Goal: Information Seeking & Learning: Find specific page/section

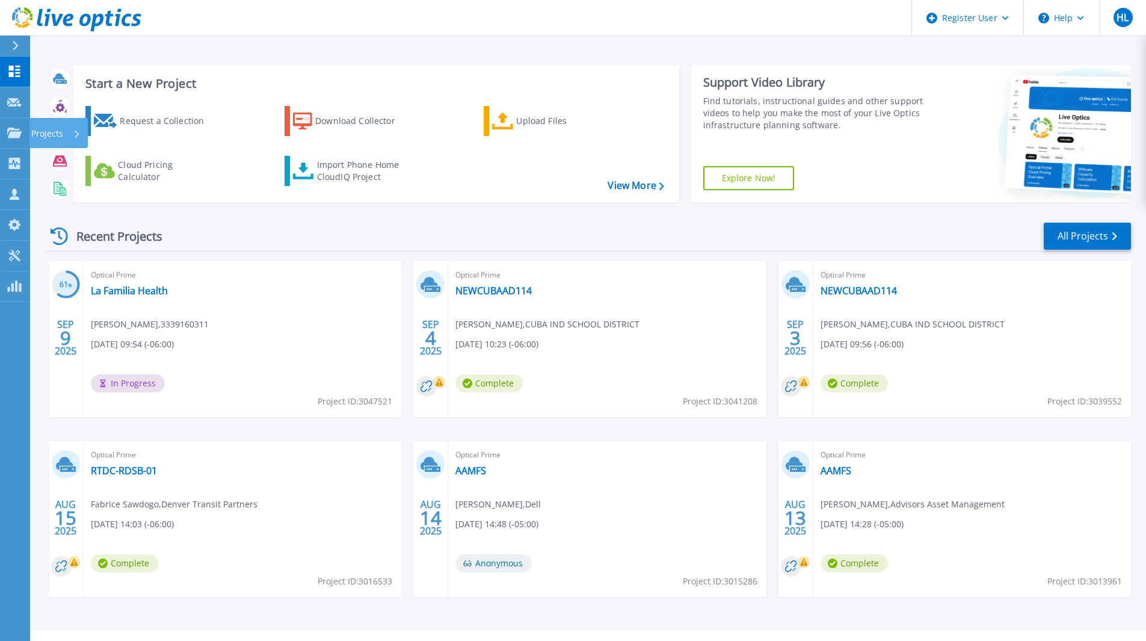
drag, startPoint x: 26, startPoint y: 135, endPoint x: 5, endPoint y: 155, distance: 28.9
click at [26, 135] on link "Projects Projects" at bounding box center [15, 133] width 30 height 31
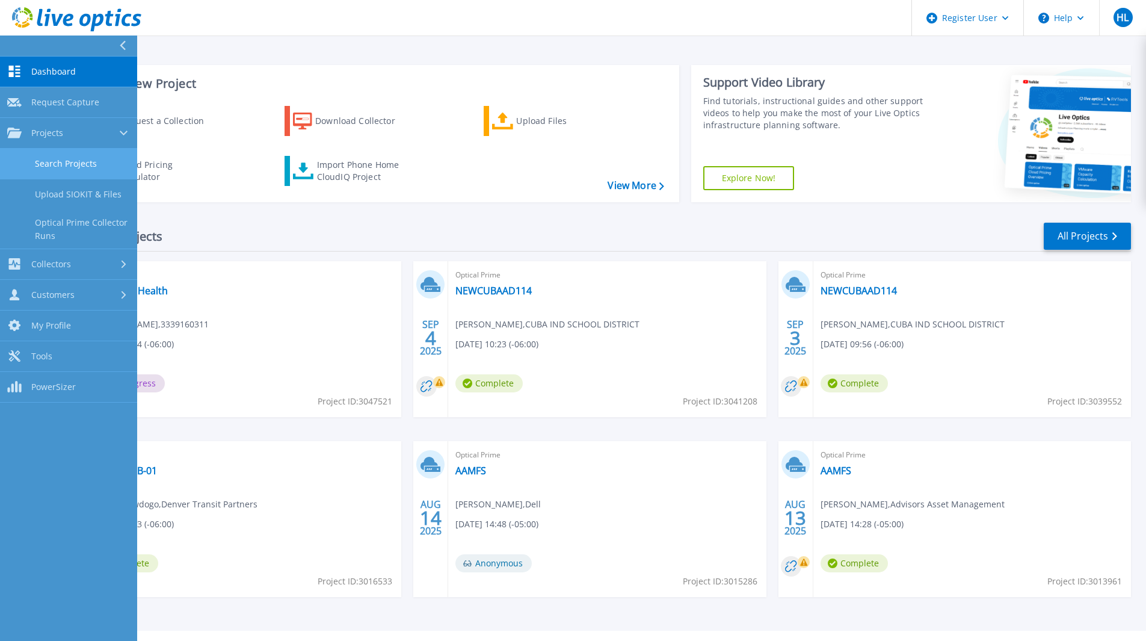
click at [73, 156] on link "Search Projects" at bounding box center [68, 164] width 137 height 31
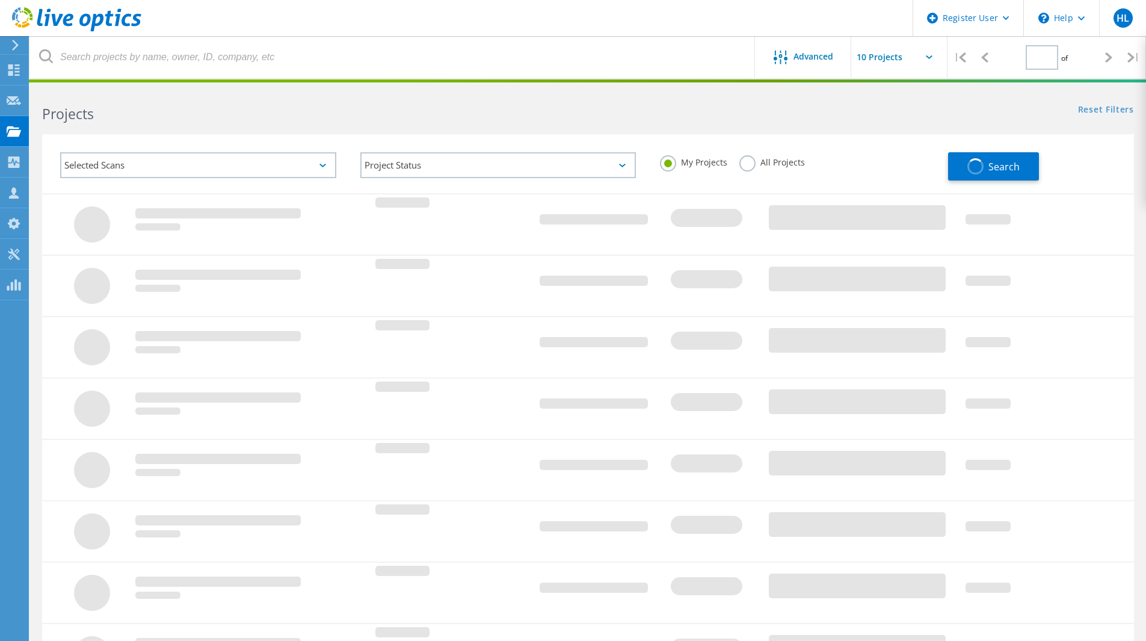
type input "1"
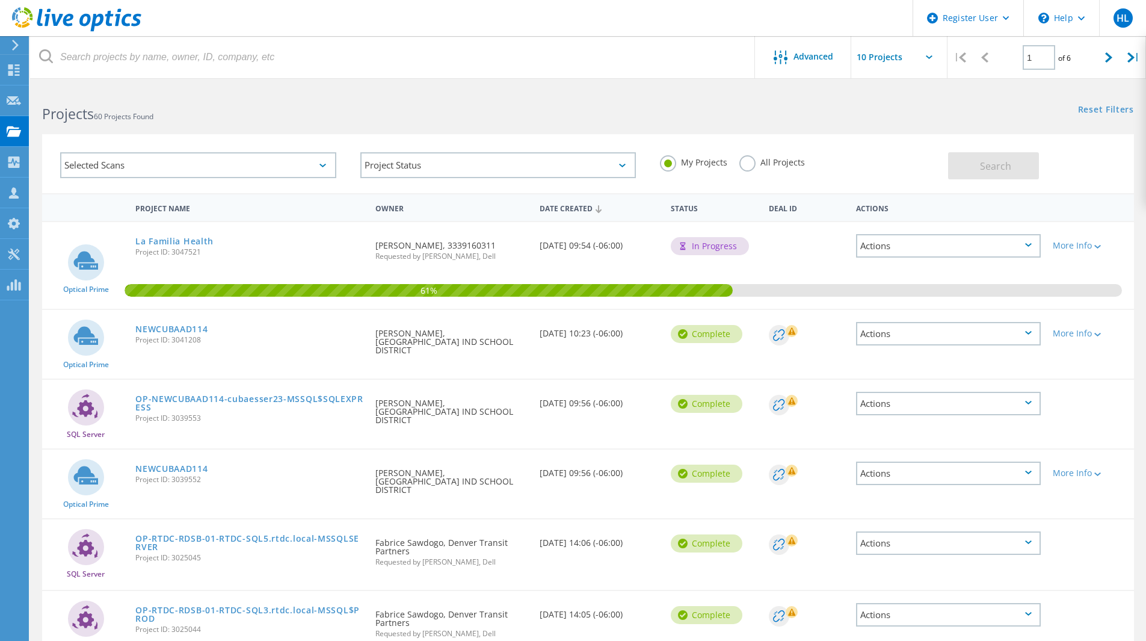
click at [242, 171] on div "Selected Scans" at bounding box center [198, 165] width 276 height 26
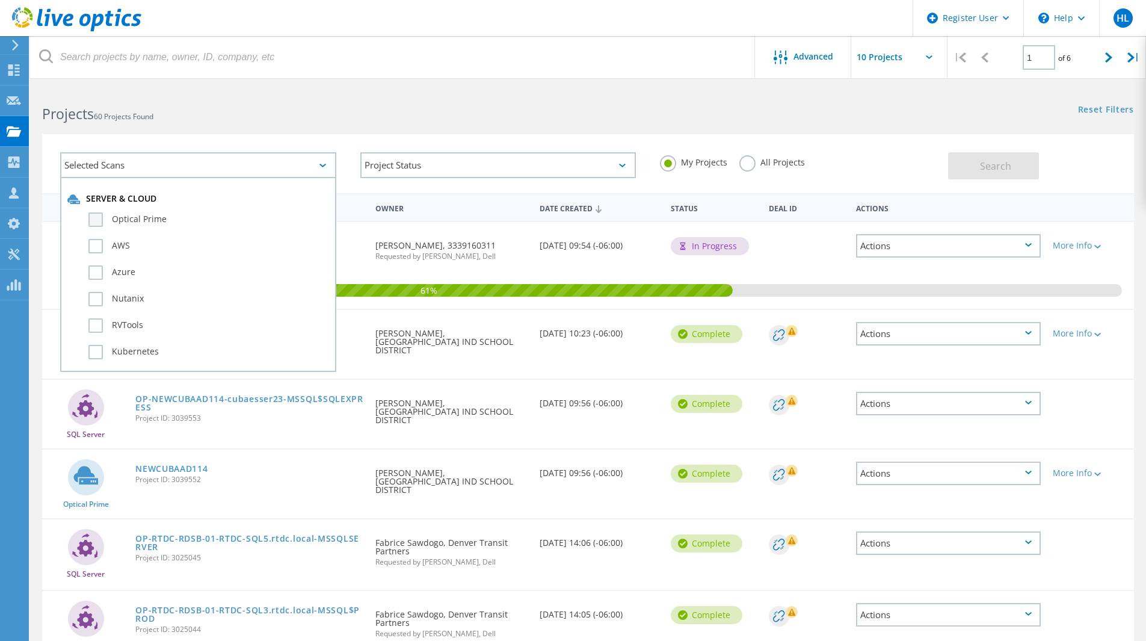
click at [147, 221] on label "Optical Prime" at bounding box center [208, 219] width 241 height 14
click at [0, 0] on input "Optical Prime" at bounding box center [0, 0] width 0 height 0
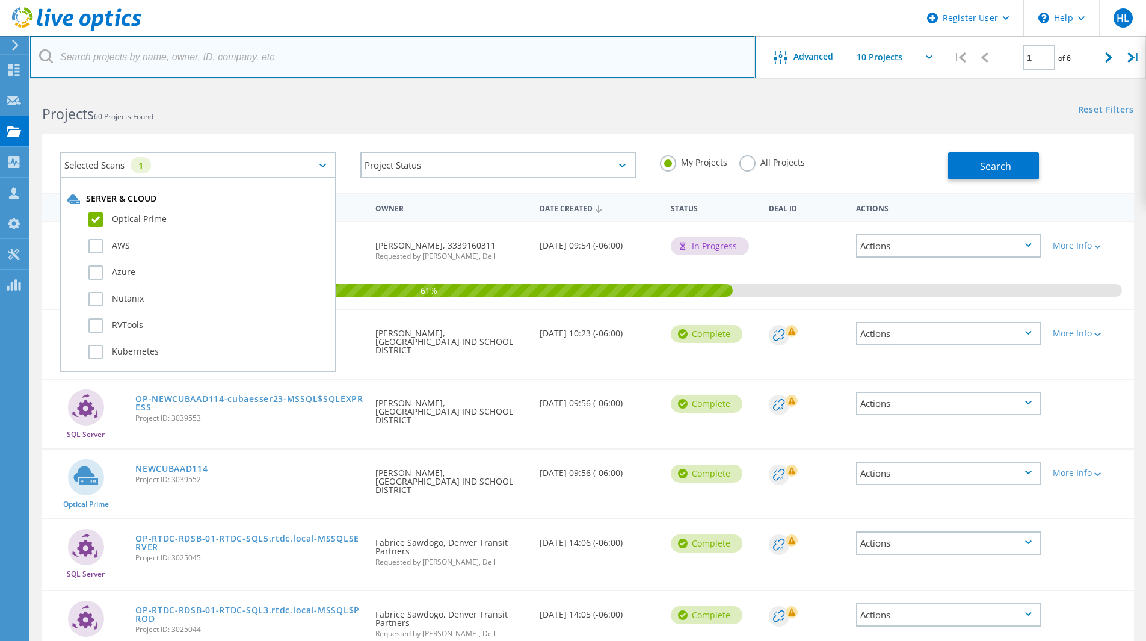
click at [147, 55] on input "text" at bounding box center [393, 57] width 726 height 42
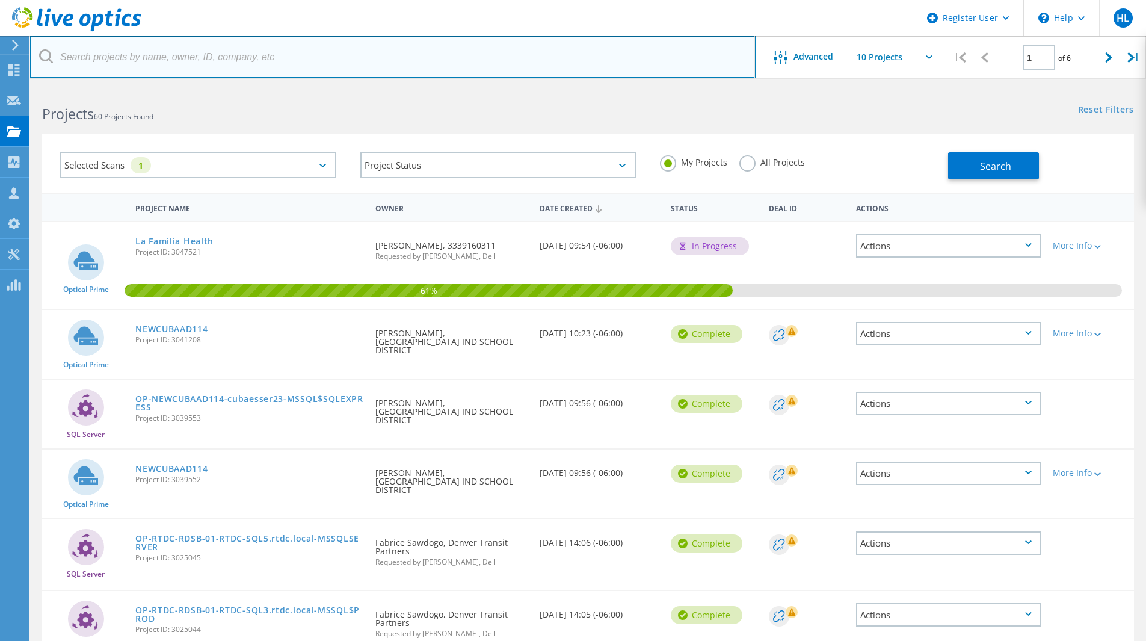
paste input "Dennis@wlvs.org"
drag, startPoint x: 95, startPoint y: 62, endPoint x: 70, endPoint y: 61, distance: 24.7
click at [70, 61] on input "Dennis@wlvs.org" at bounding box center [393, 57] width 726 height 42
type input "@Dewlvs.org"
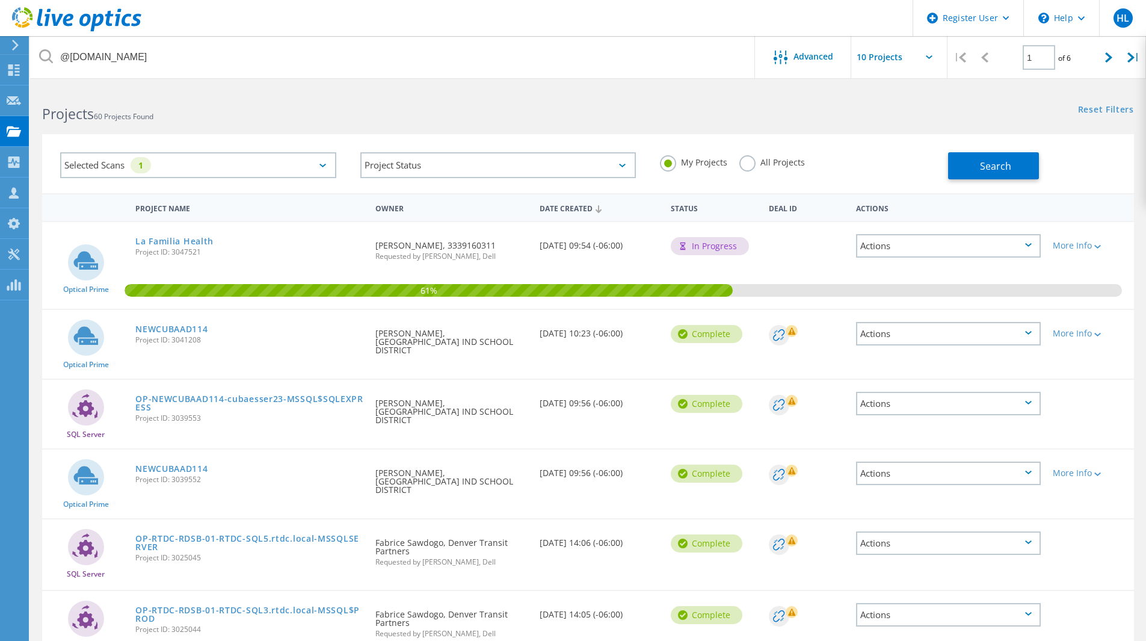
drag, startPoint x: 809, startPoint y: 152, endPoint x: 776, endPoint y: 157, distance: 33.5
click at [801, 153] on div "My Projects All Projects" at bounding box center [798, 162] width 300 height 45
click at [776, 157] on label "All Projects" at bounding box center [772, 160] width 66 height 11
click at [0, 0] on input "All Projects" at bounding box center [0, 0] width 0 height 0
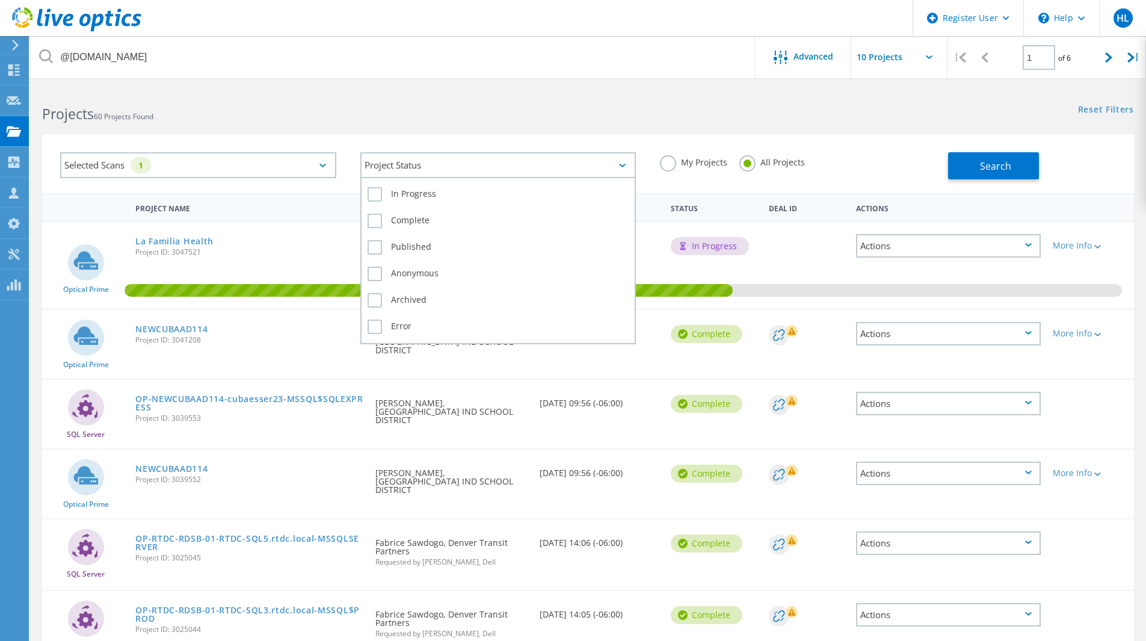
click at [548, 166] on div "Project Status" at bounding box center [498, 165] width 276 height 26
click at [417, 193] on label "In Progress" at bounding box center [499, 194] width 262 height 14
click at [0, 0] on input "In Progress" at bounding box center [0, 0] width 0 height 0
click at [360, 222] on div "In Progress Complete Published Anonymous Archived Error" at bounding box center [498, 260] width 276 height 167
click at [399, 228] on div "Complete" at bounding box center [499, 224] width 262 height 26
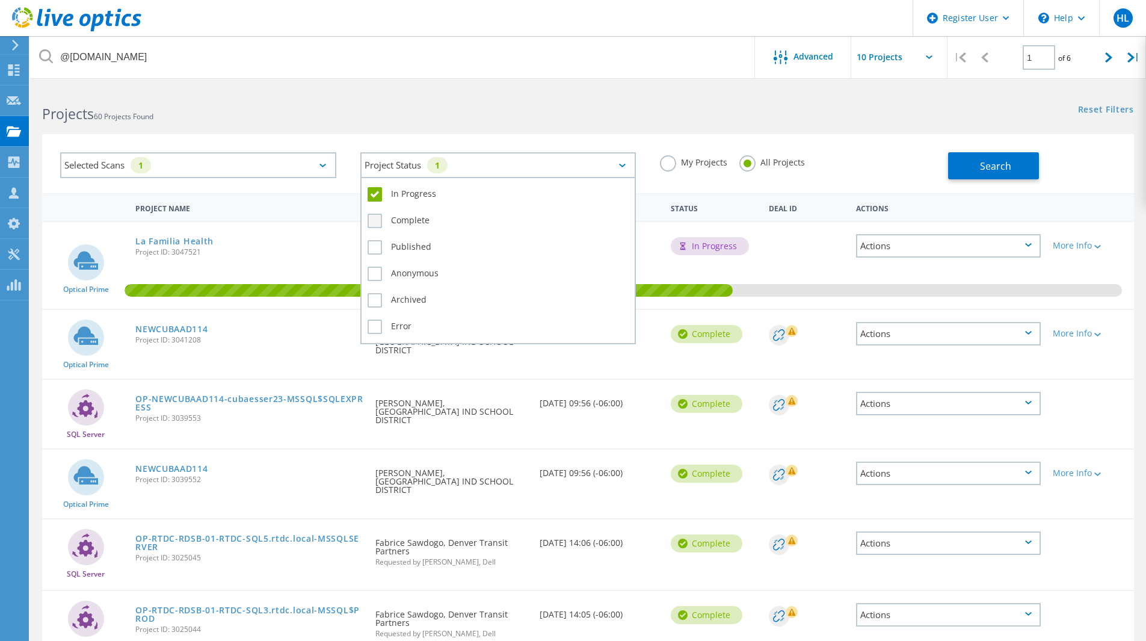
click at [387, 217] on label "Complete" at bounding box center [499, 221] width 262 height 14
click at [0, 0] on input "Complete" at bounding box center [0, 0] width 0 height 0
click at [398, 241] on label "Published" at bounding box center [499, 247] width 262 height 14
click at [0, 0] on input "Published" at bounding box center [0, 0] width 0 height 0
click at [403, 271] on label "Anonymous" at bounding box center [499, 274] width 262 height 14
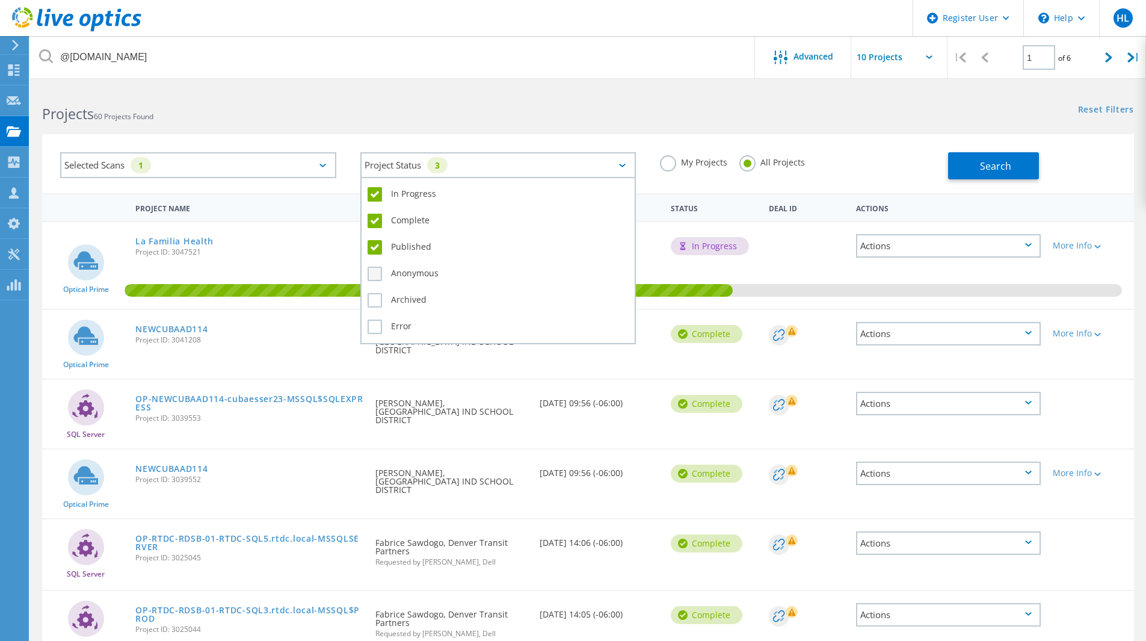
click at [0, 0] on input "Anonymous" at bounding box center [0, 0] width 0 height 0
click at [403, 303] on label "Archived" at bounding box center [499, 300] width 262 height 14
click at [0, 0] on input "Archived" at bounding box center [0, 0] width 0 height 0
click at [407, 329] on label "Error" at bounding box center [499, 326] width 262 height 14
click at [0, 0] on input "Error" at bounding box center [0, 0] width 0 height 0
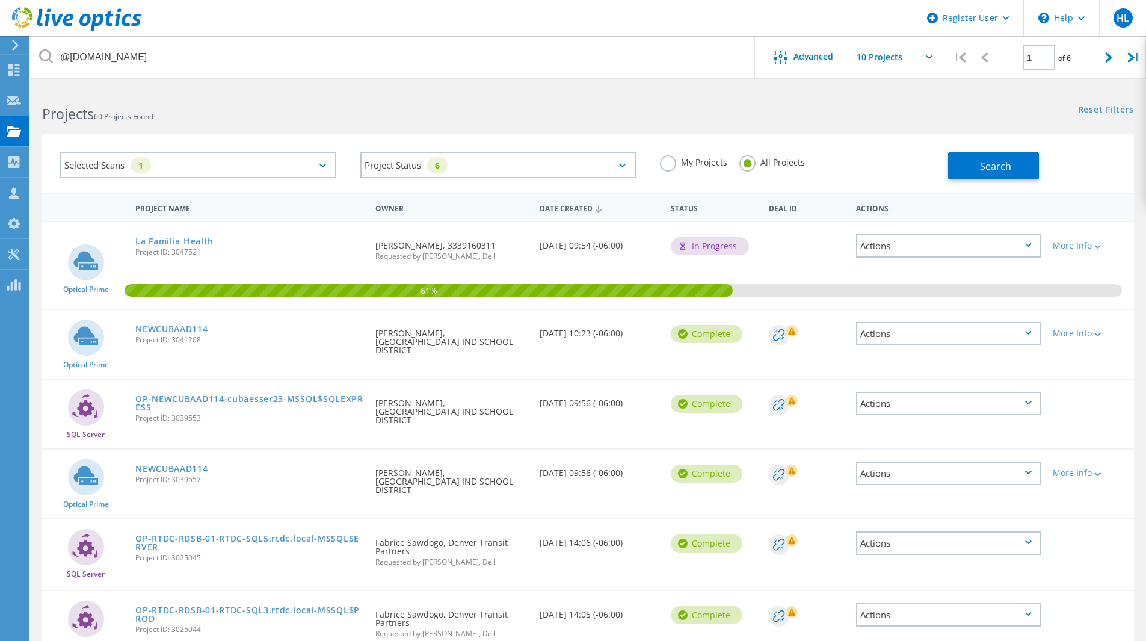
click at [492, 84] on html "Register User \n Help Explore Helpful Articles Contact Support HL Dell User Hun…" at bounding box center [573, 498] width 1146 height 996
click at [785, 62] on icon at bounding box center [780, 58] width 14 height 14
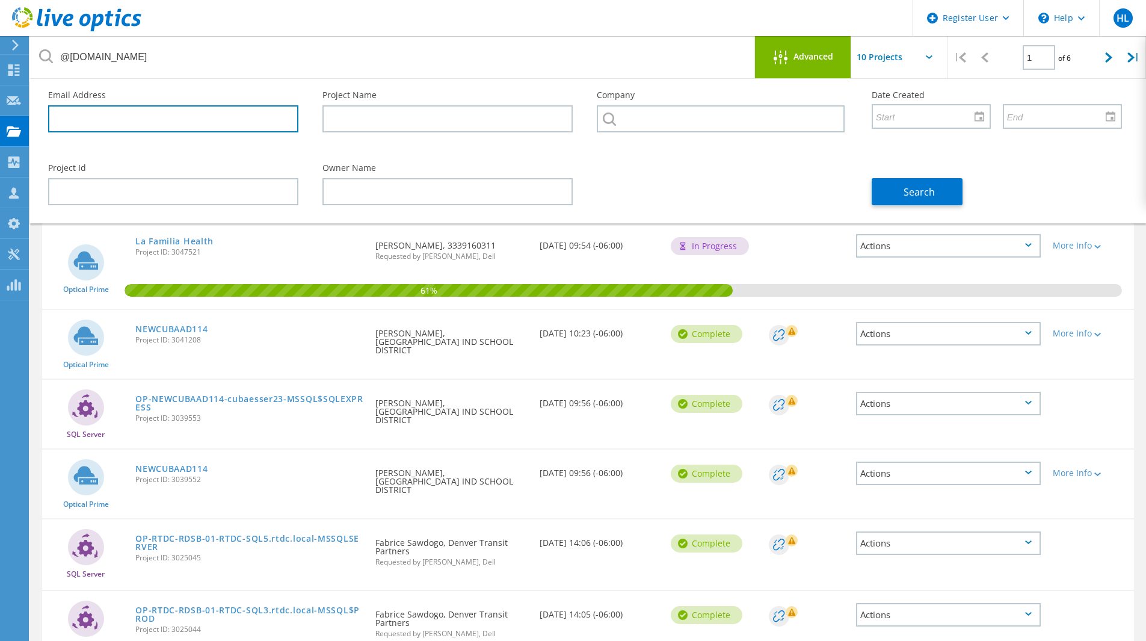
click at [185, 114] on input "text" at bounding box center [173, 118] width 250 height 27
paste input "Dennis@wlvs.org"
drag, startPoint x: 82, startPoint y: 120, endPoint x: 36, endPoint y: 120, distance: 46.3
click at [36, 120] on div "Email Address Dennis@wlvs.org" at bounding box center [173, 112] width 274 height 66
type input "@wlvs.org"
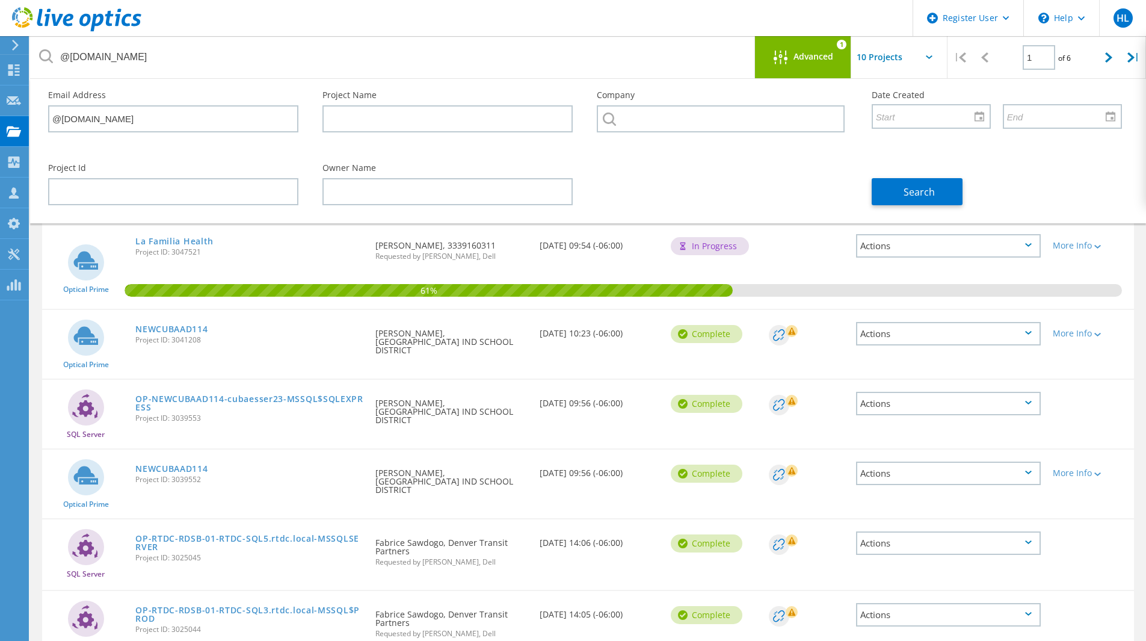
click at [940, 207] on div "Search" at bounding box center [997, 185] width 274 height 66
click at [929, 200] on button "Search" at bounding box center [917, 191] width 91 height 27
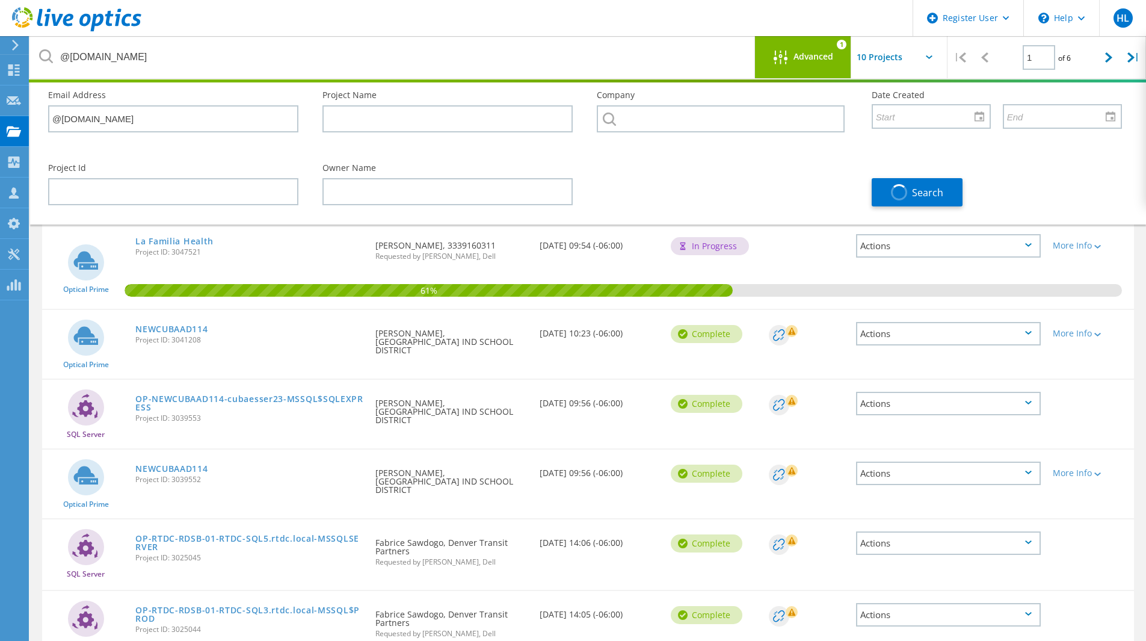
click at [807, 61] on span "Advanced" at bounding box center [814, 56] width 40 height 8
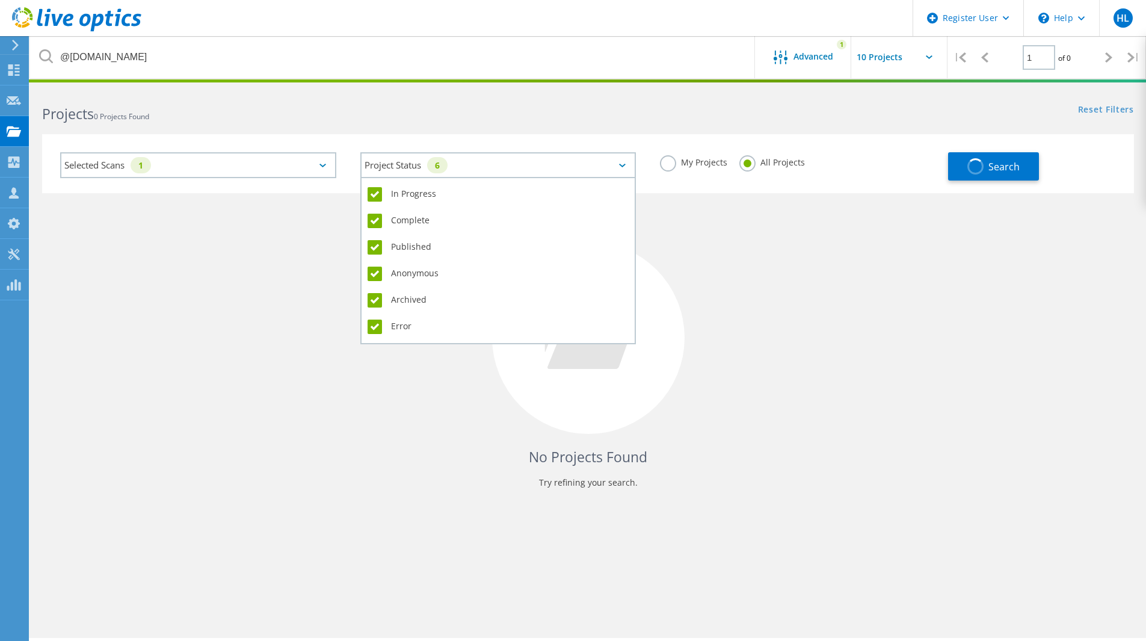
click at [576, 176] on div "Project Status 6" at bounding box center [498, 165] width 276 height 26
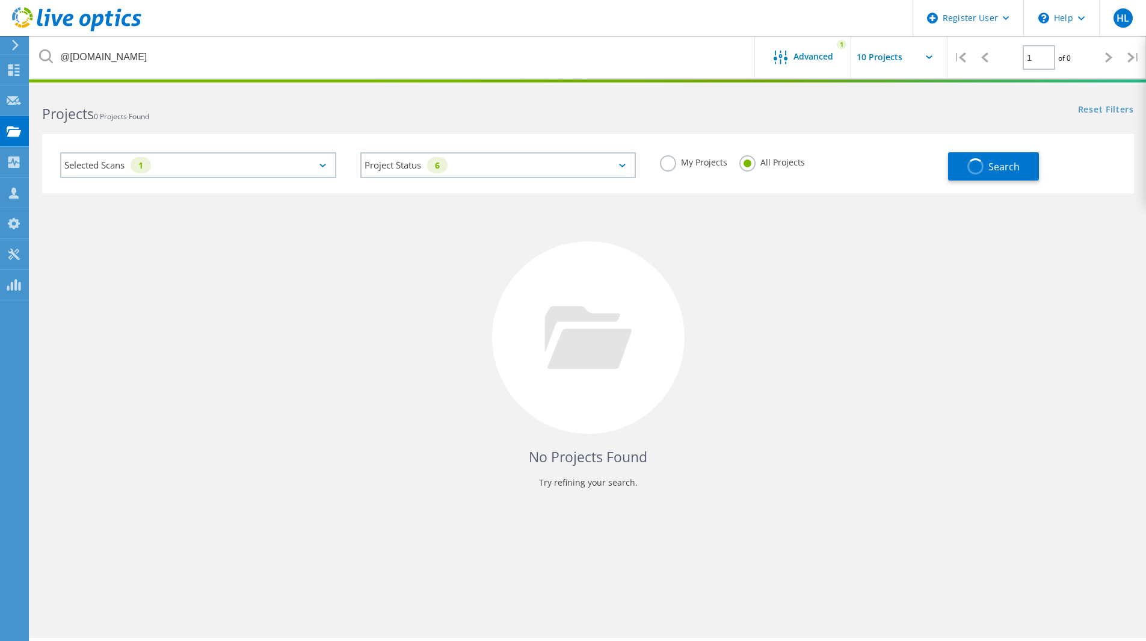
click at [218, 168] on div "Selected Scans 1" at bounding box center [198, 165] width 276 height 26
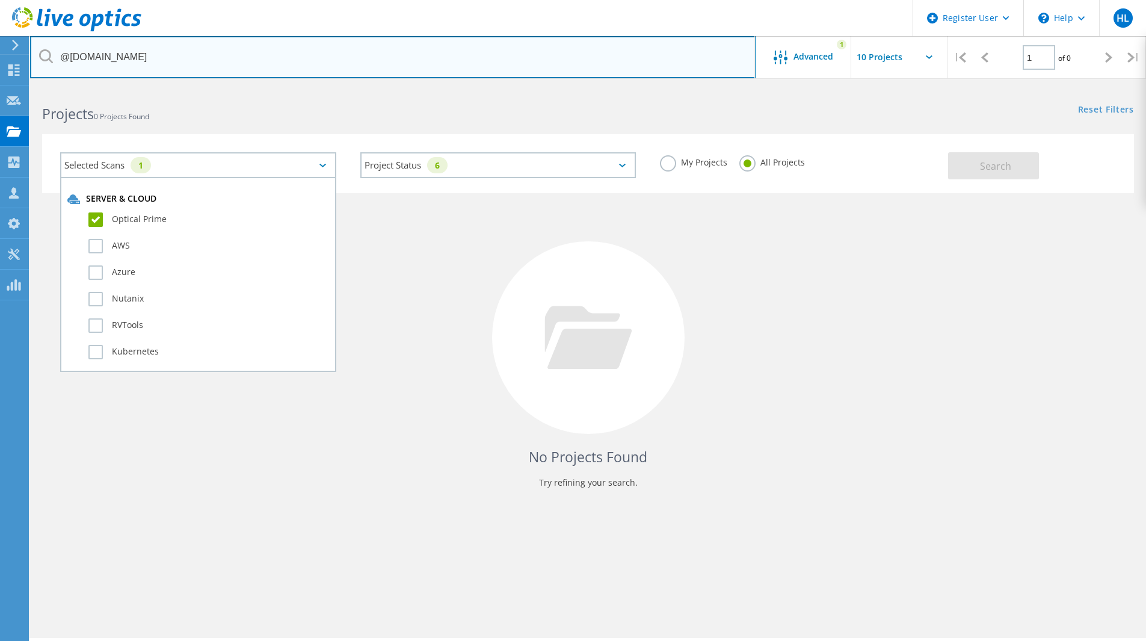
click at [82, 61] on input "@Dewlvs.org" at bounding box center [393, 57] width 726 height 42
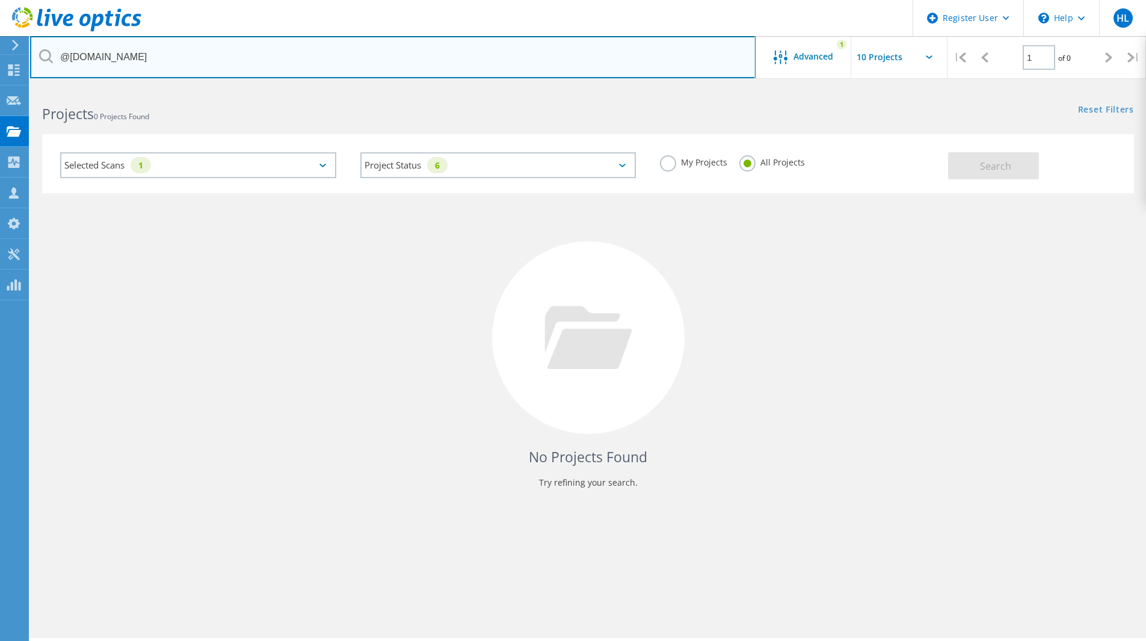
click at [82, 61] on input "@Dewlvs.org" at bounding box center [393, 57] width 726 height 42
paste input "Dennis@"
drag, startPoint x: 89, startPoint y: 55, endPoint x: 43, endPoint y: 55, distance: 45.7
click at [43, 55] on div "Dennis@wlvs.org" at bounding box center [392, 57] width 725 height 42
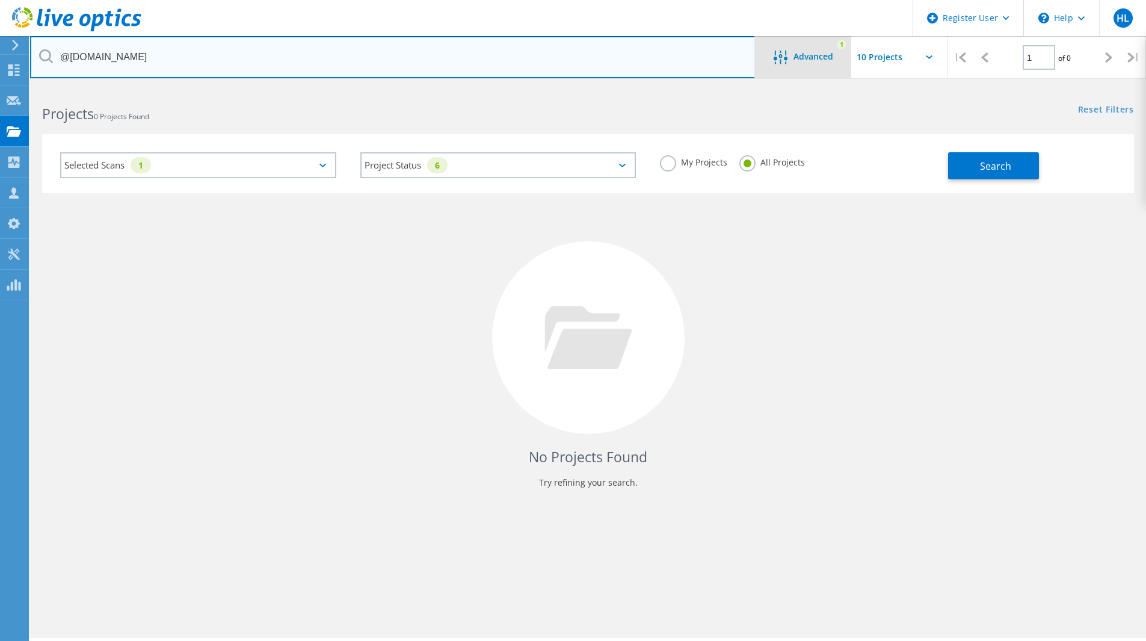
type input "@wlvs.org"
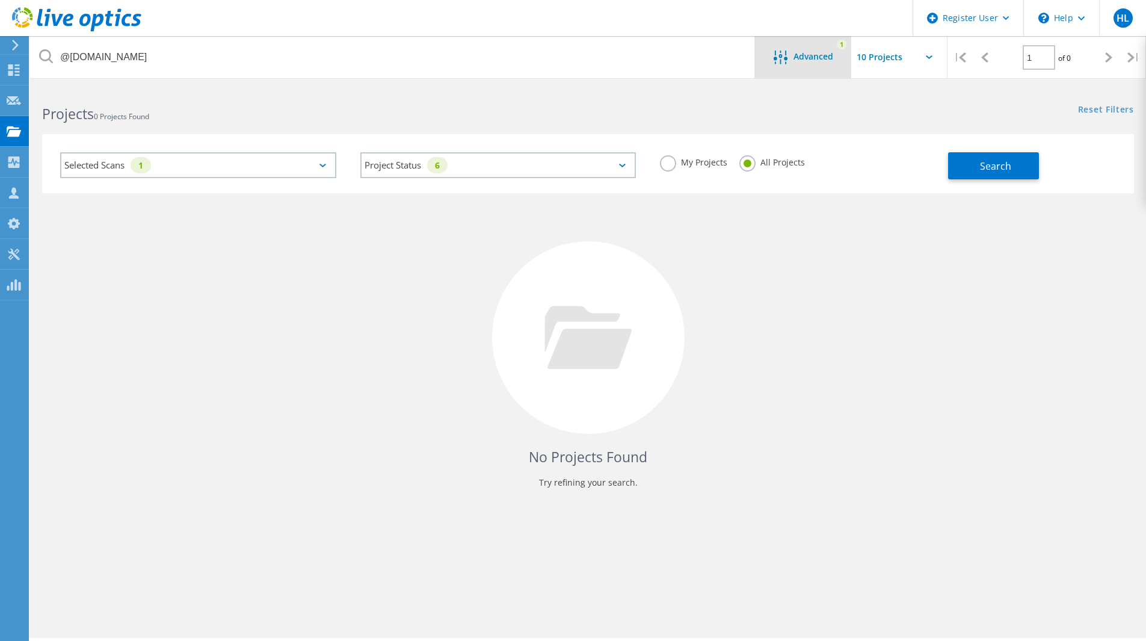
click at [792, 49] on div "Advanced 1" at bounding box center [803, 57] width 96 height 42
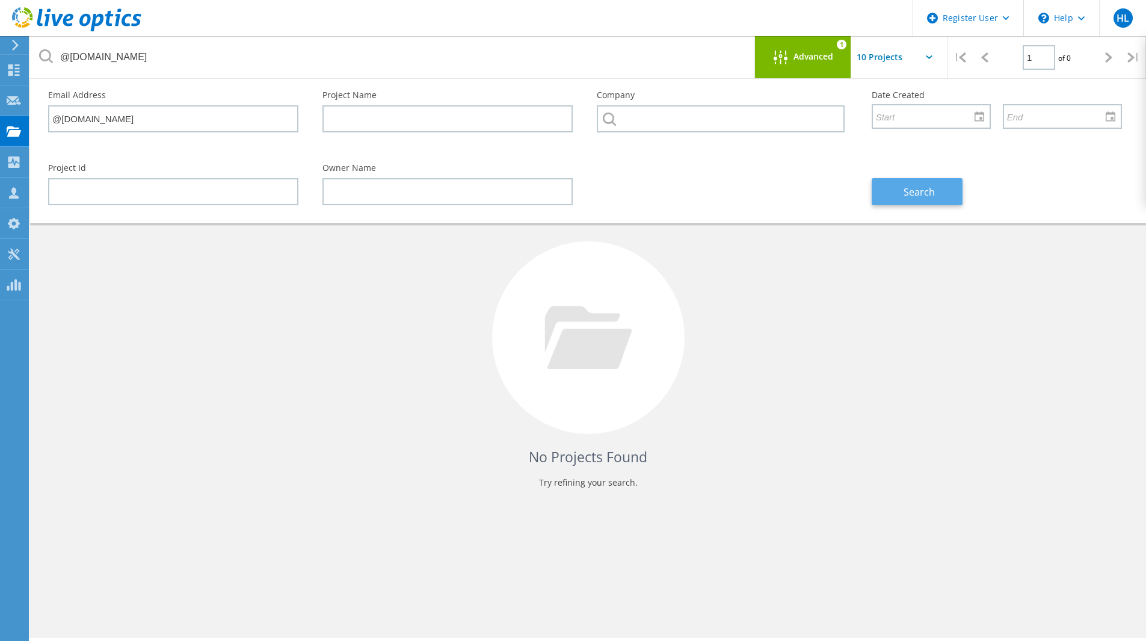
click at [918, 194] on span "Search" at bounding box center [919, 191] width 31 height 13
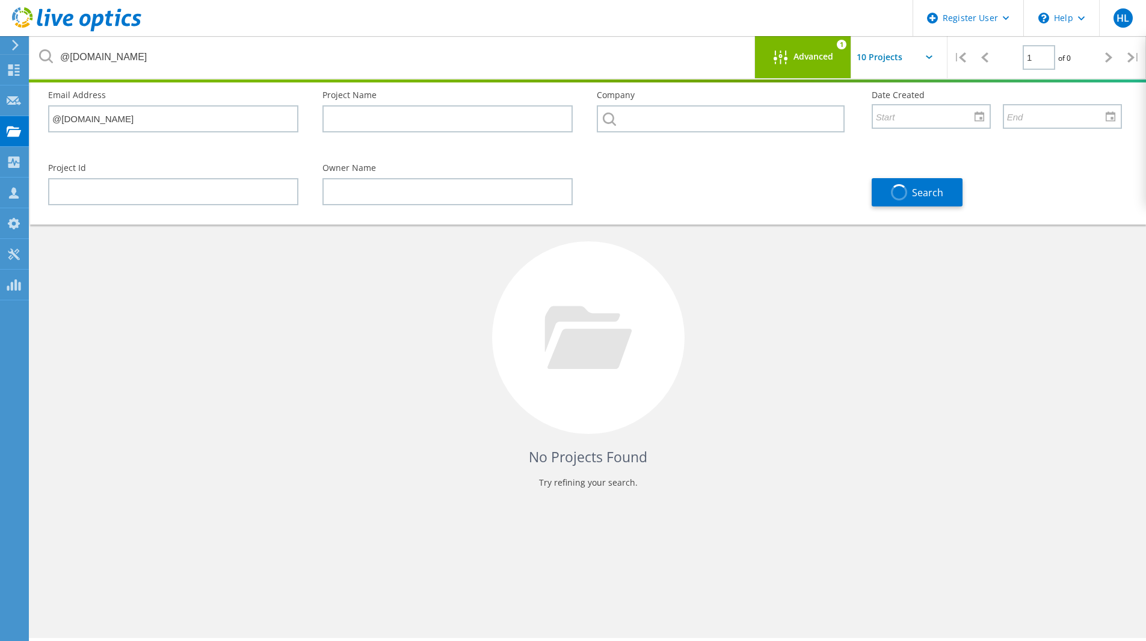
click at [802, 52] on span "Advanced" at bounding box center [814, 56] width 40 height 8
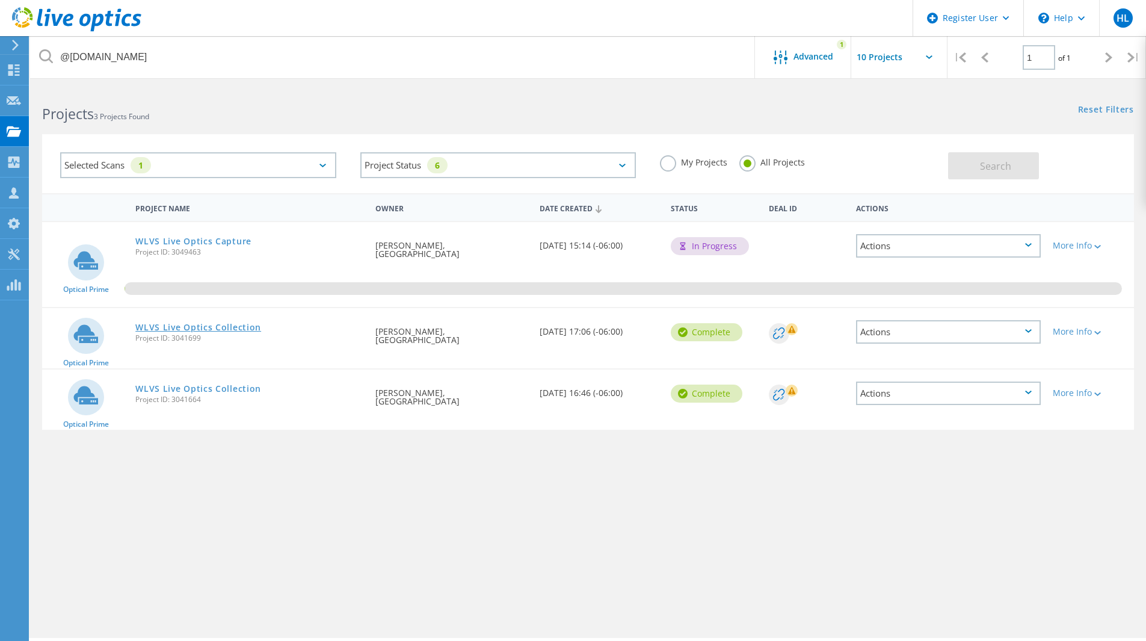
click at [194, 325] on link "WLVS Live Optics Collection" at bounding box center [198, 327] width 126 height 8
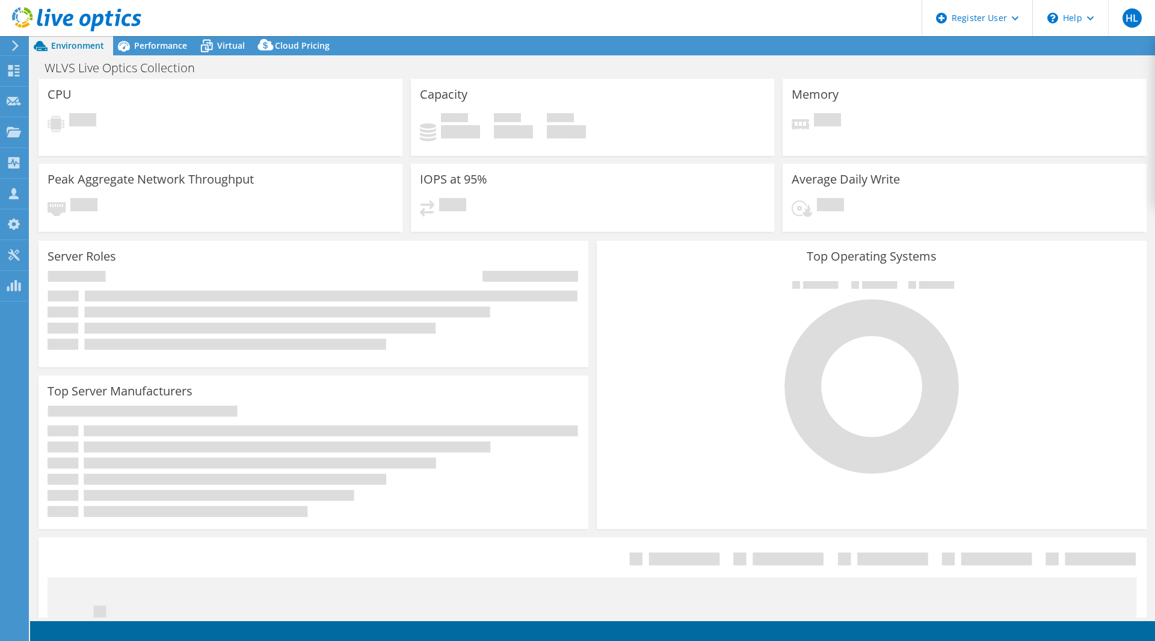
select select "USD"
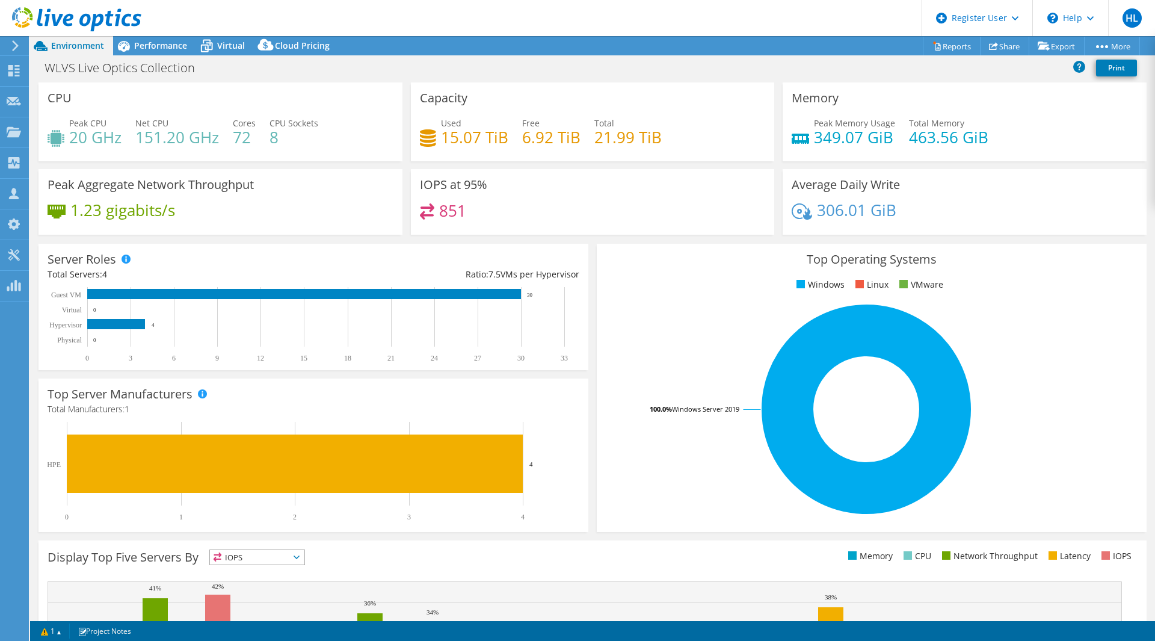
scroll to position [162, 0]
